Goal: Navigation & Orientation: Find specific page/section

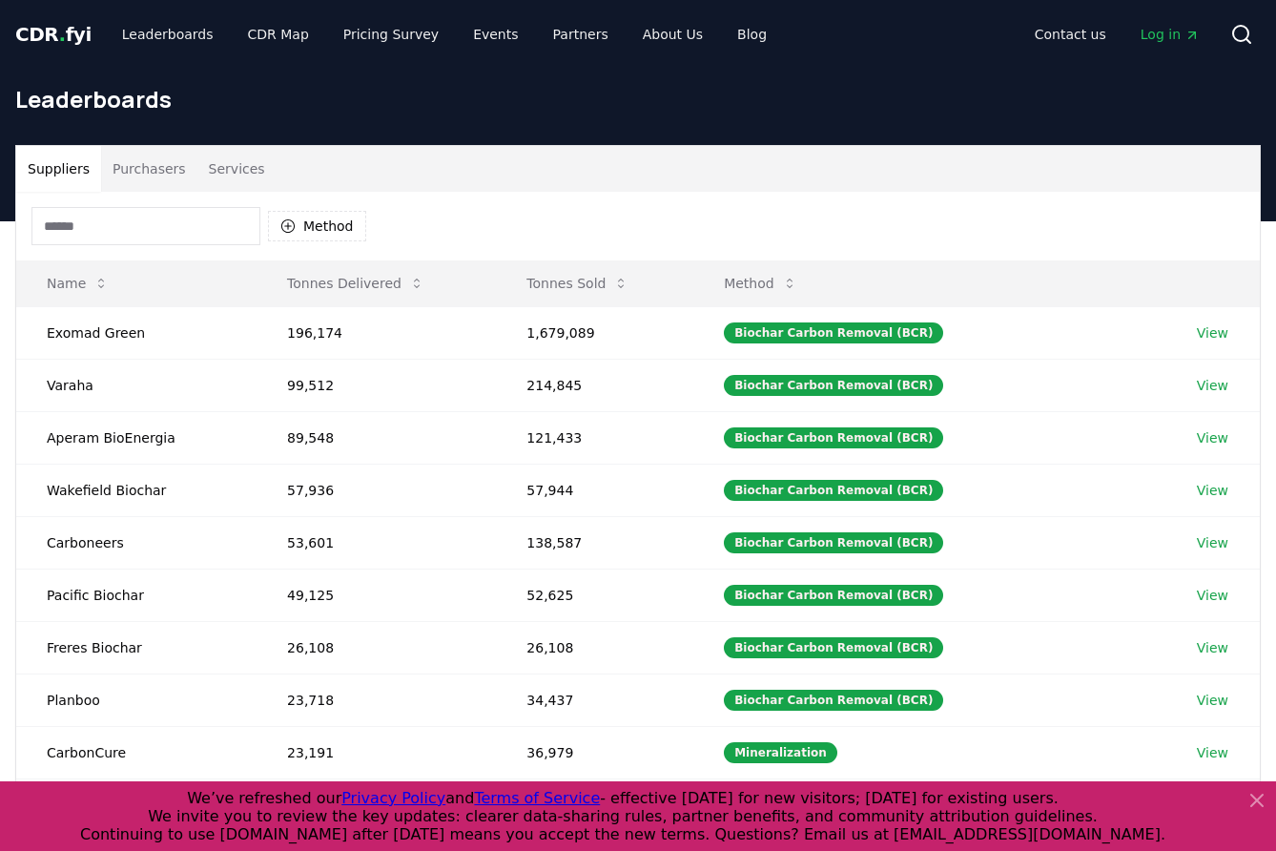
click at [42, 28] on span "CDR . fyi" at bounding box center [53, 34] width 76 height 23
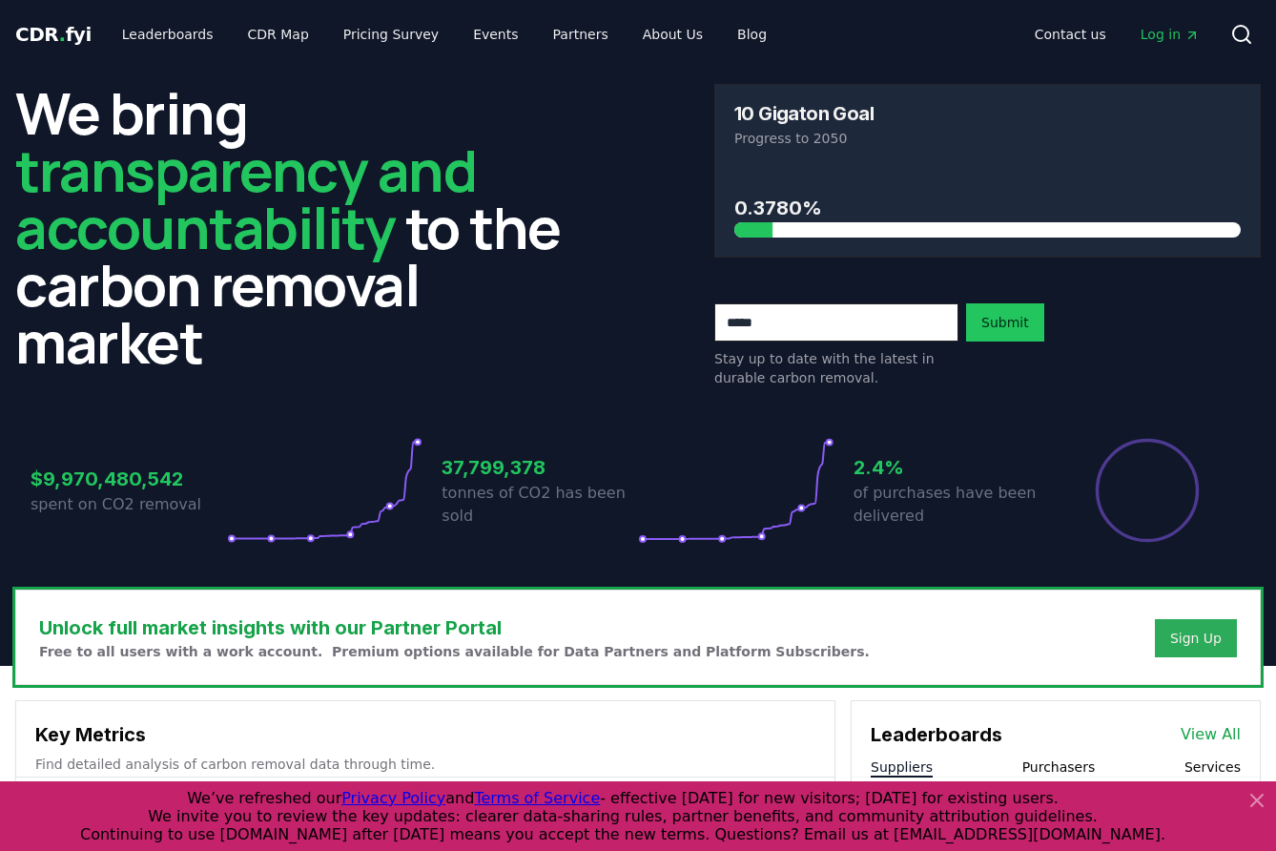
click at [1201, 640] on div "Sign Up" at bounding box center [1197, 638] width 52 height 19
click at [163, 35] on link "Leaderboards" at bounding box center [168, 34] width 122 height 34
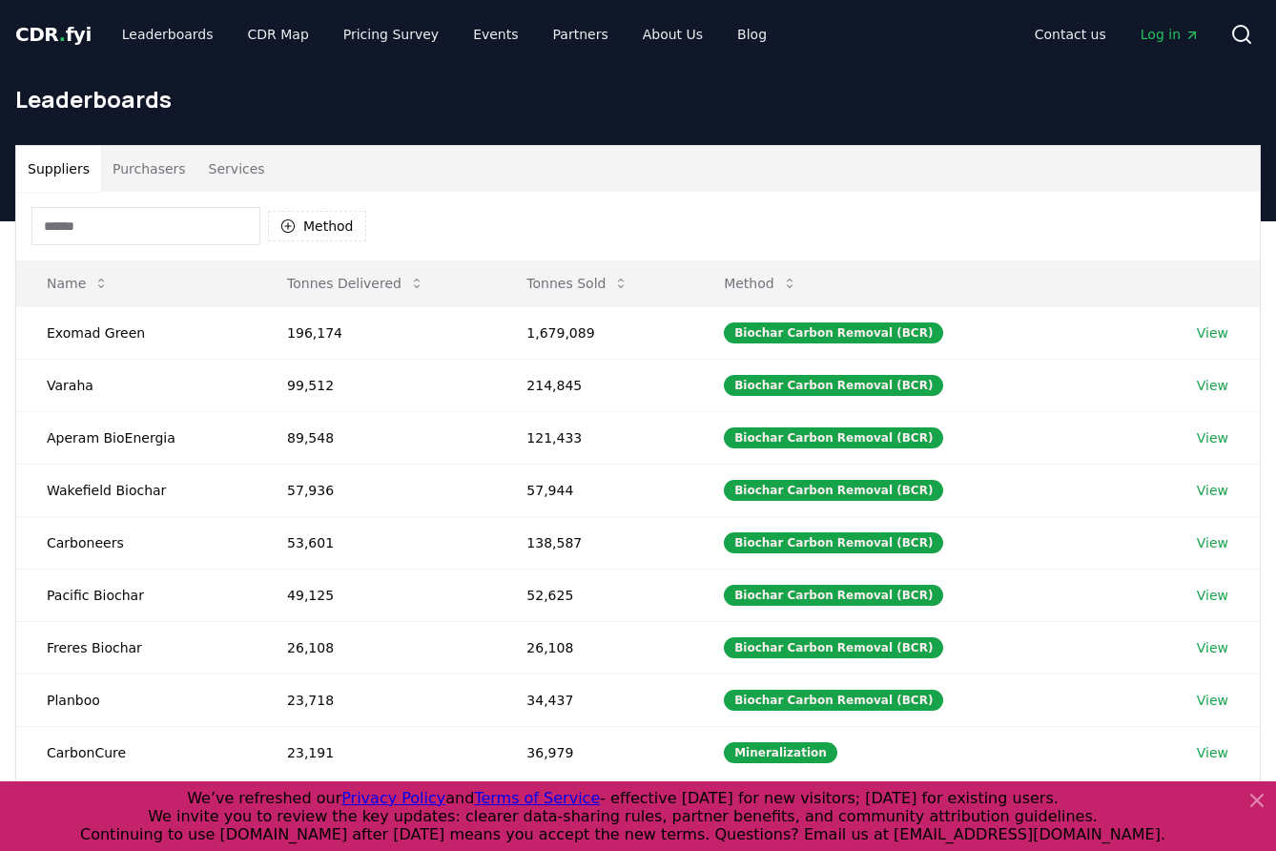
click at [156, 173] on button "Purchasers" at bounding box center [149, 169] width 96 height 46
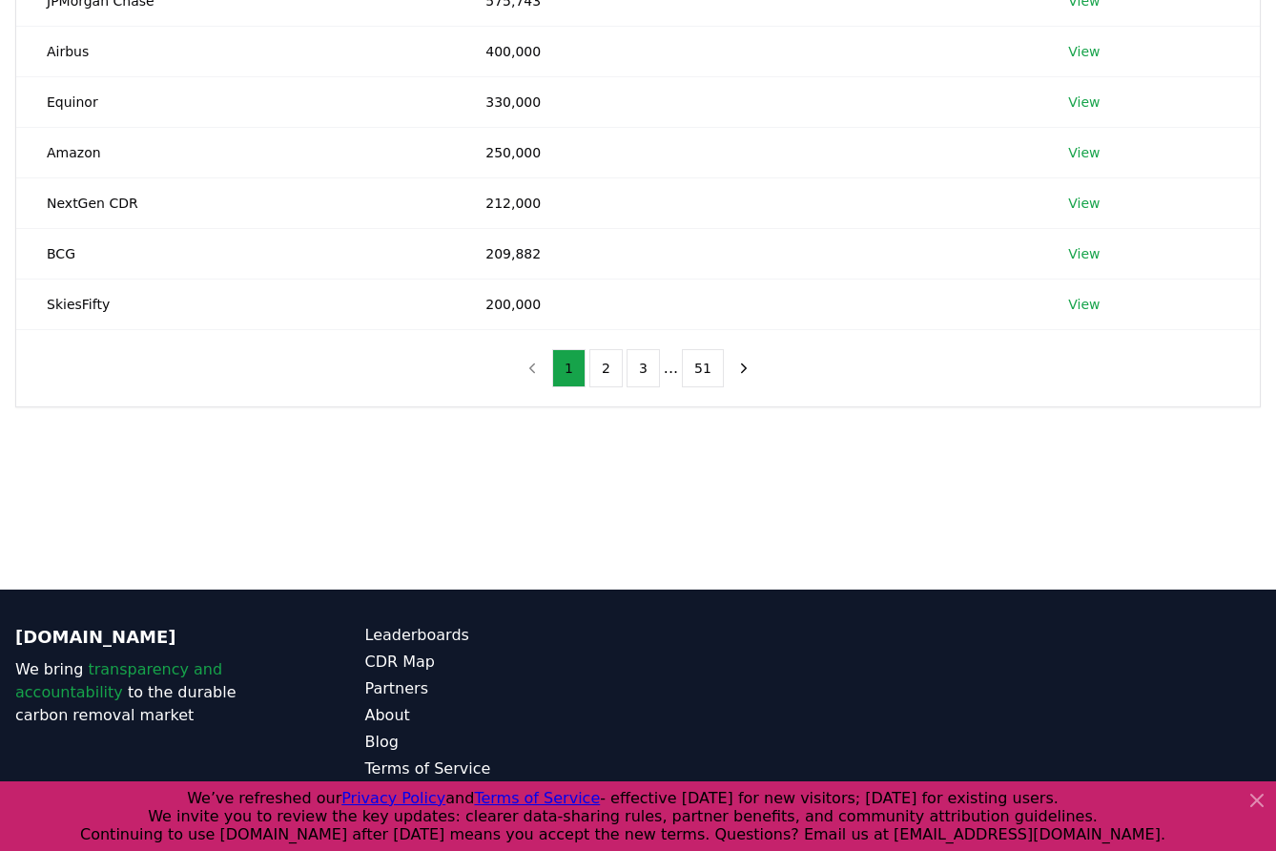
scroll to position [527, 0]
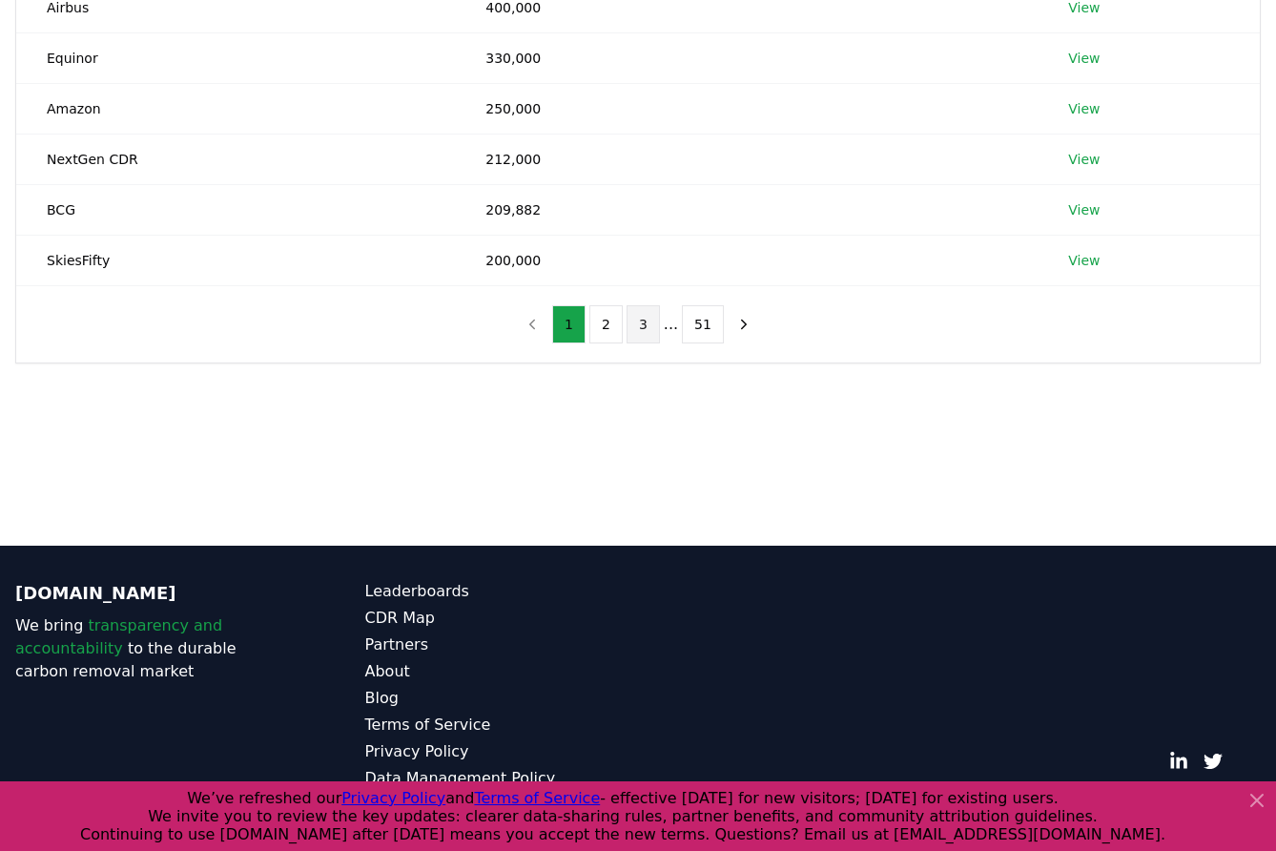
click at [649, 331] on button "3" at bounding box center [643, 324] width 33 height 38
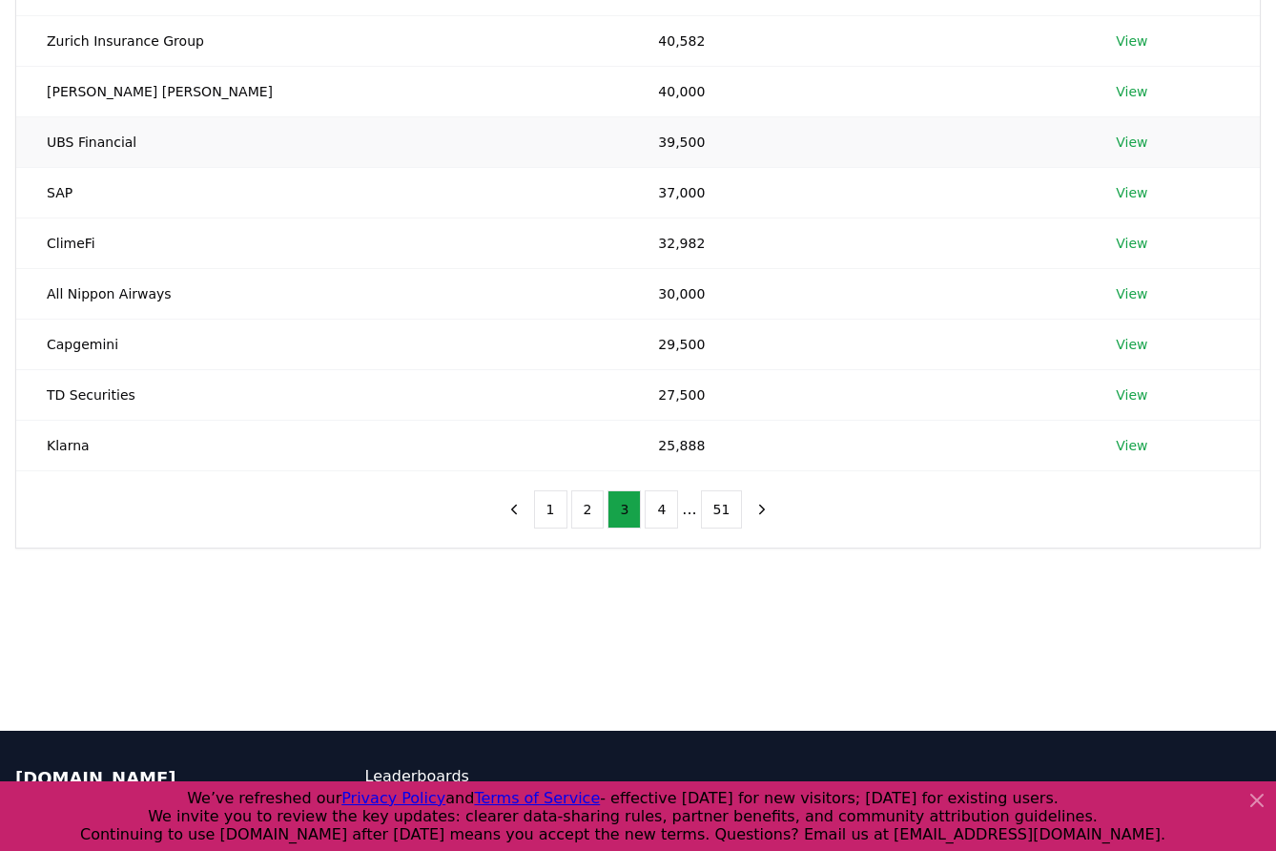
scroll to position [342, 0]
